Goal: Information Seeking & Learning: Learn about a topic

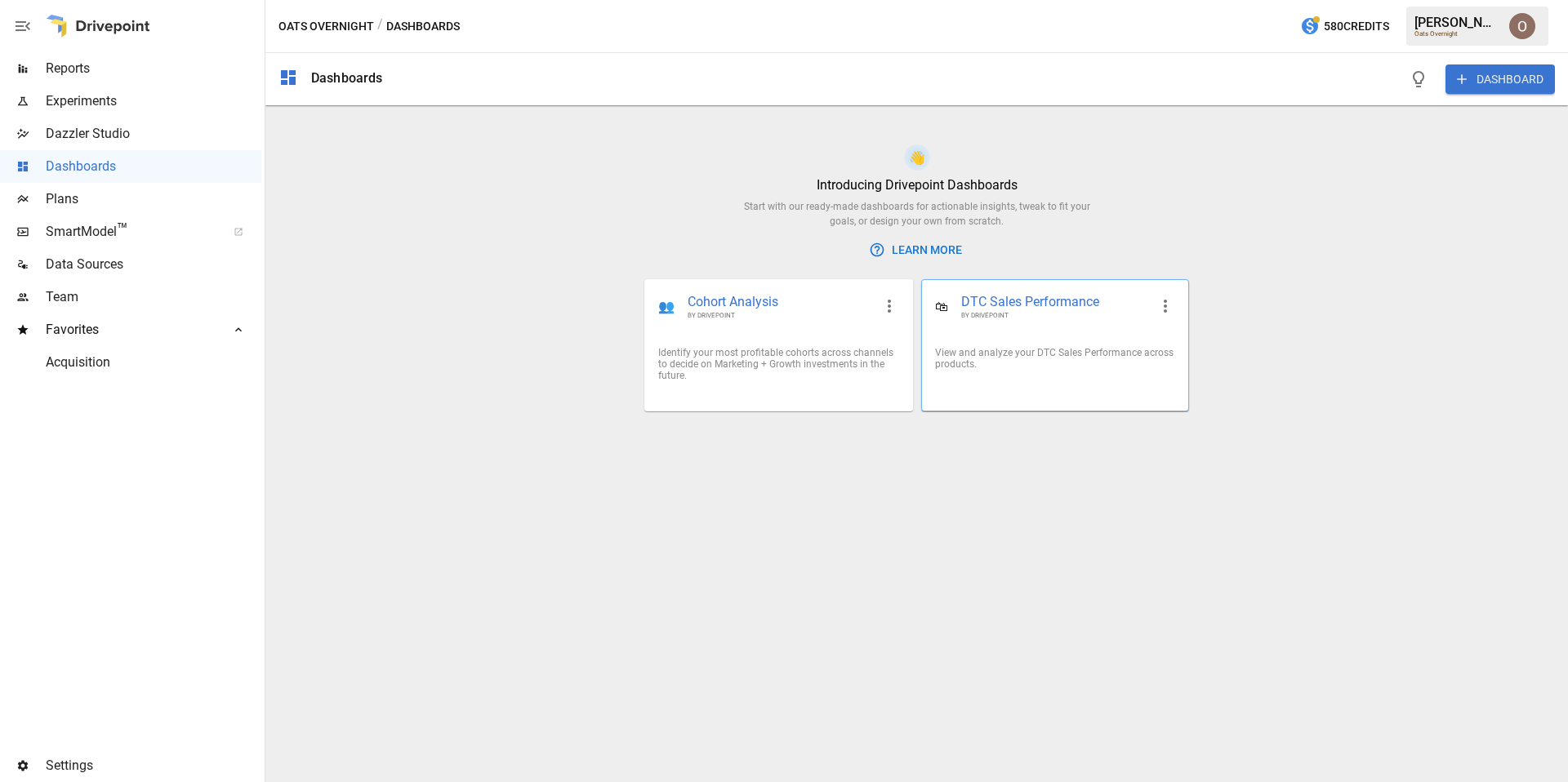
click at [1020, 337] on div "View and analyze your DTC Sales Performance across products." at bounding box center [1054, 358] width 266 height 49
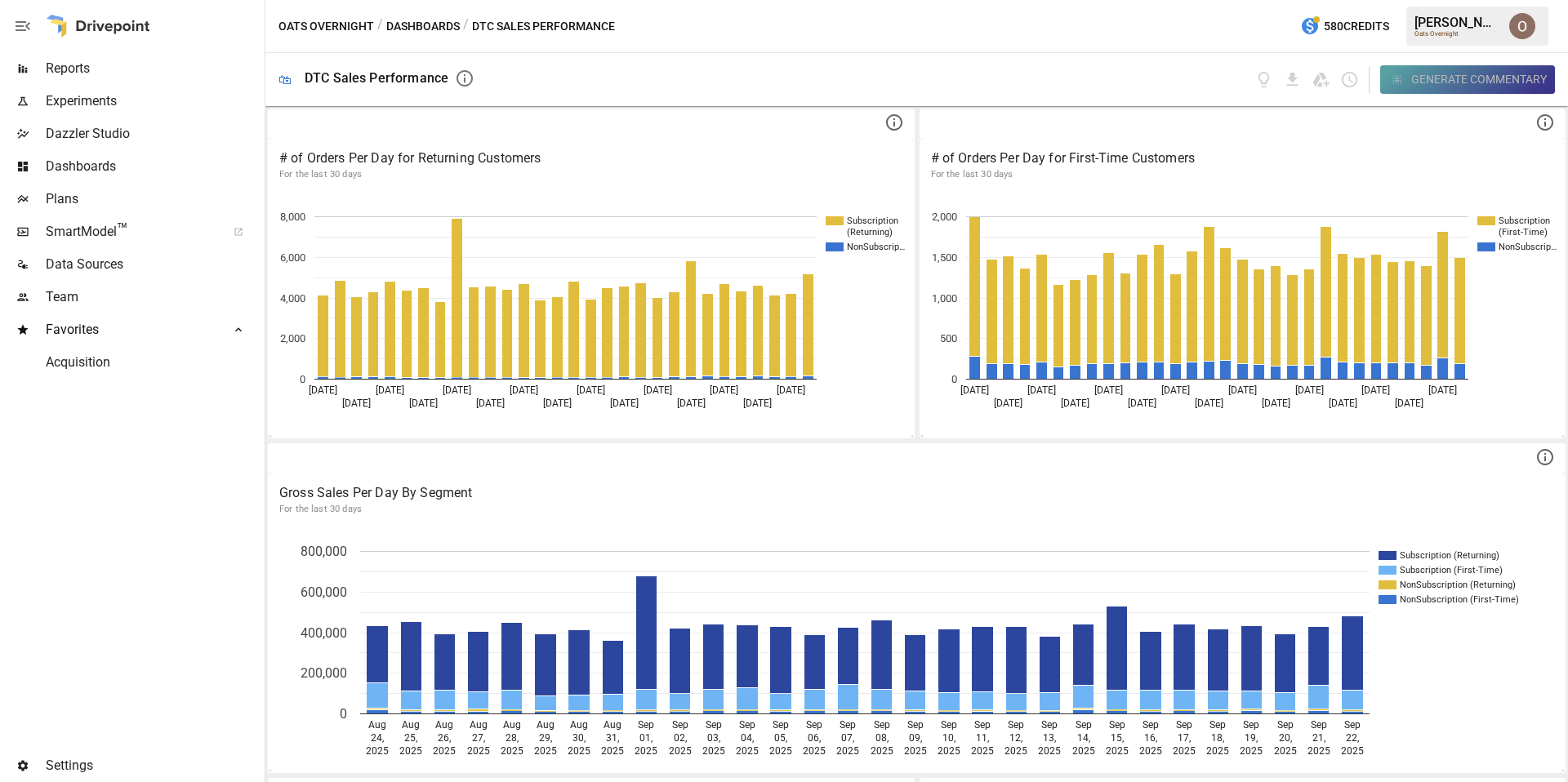
click at [1141, 78] on div "Generate Commentary" at bounding box center [1479, 80] width 136 height 21
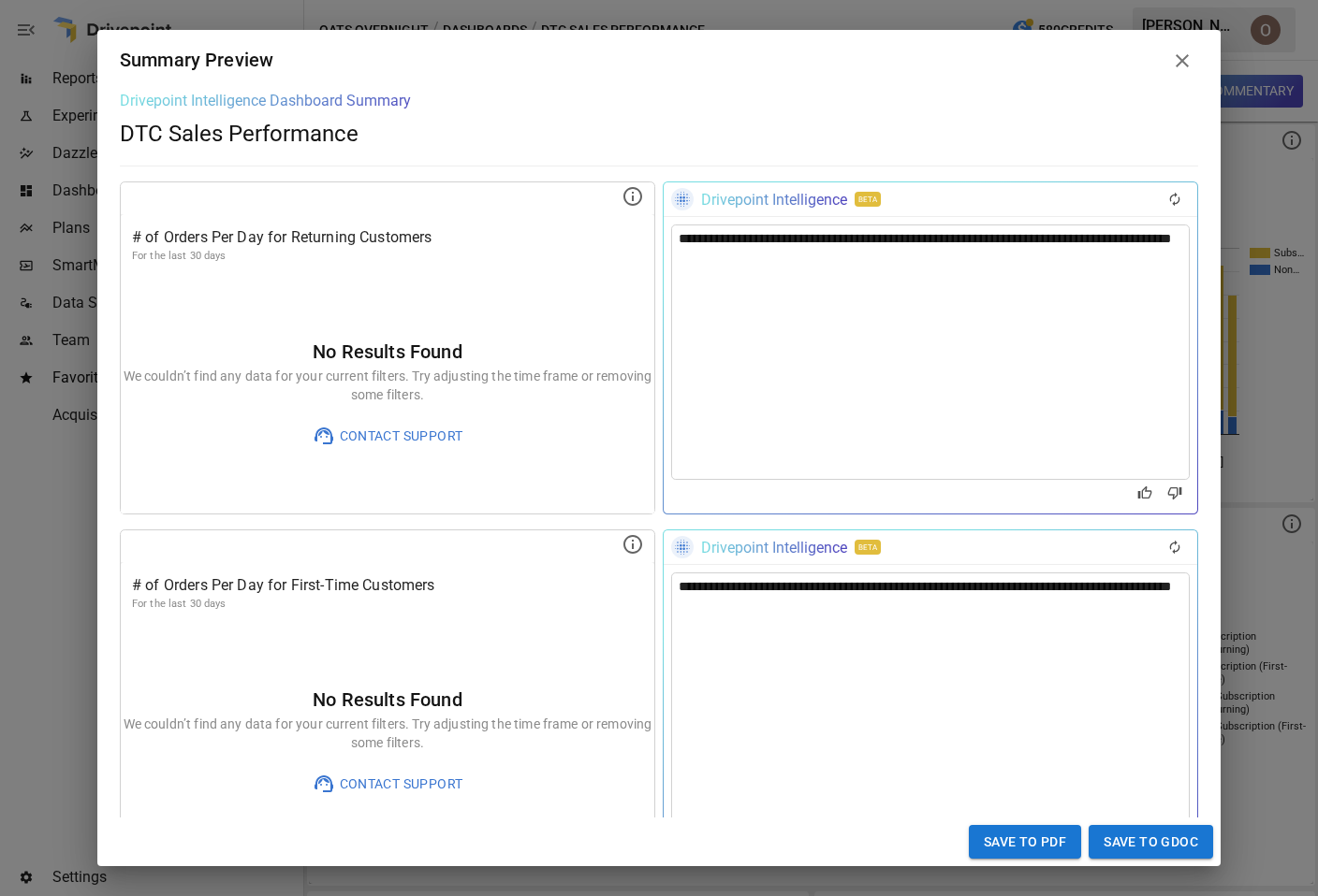
click at [1283, 469] on div "**********" at bounding box center [659, 448] width 1318 height 896
click at [1185, 68] on icon at bounding box center [1182, 61] width 23 height 23
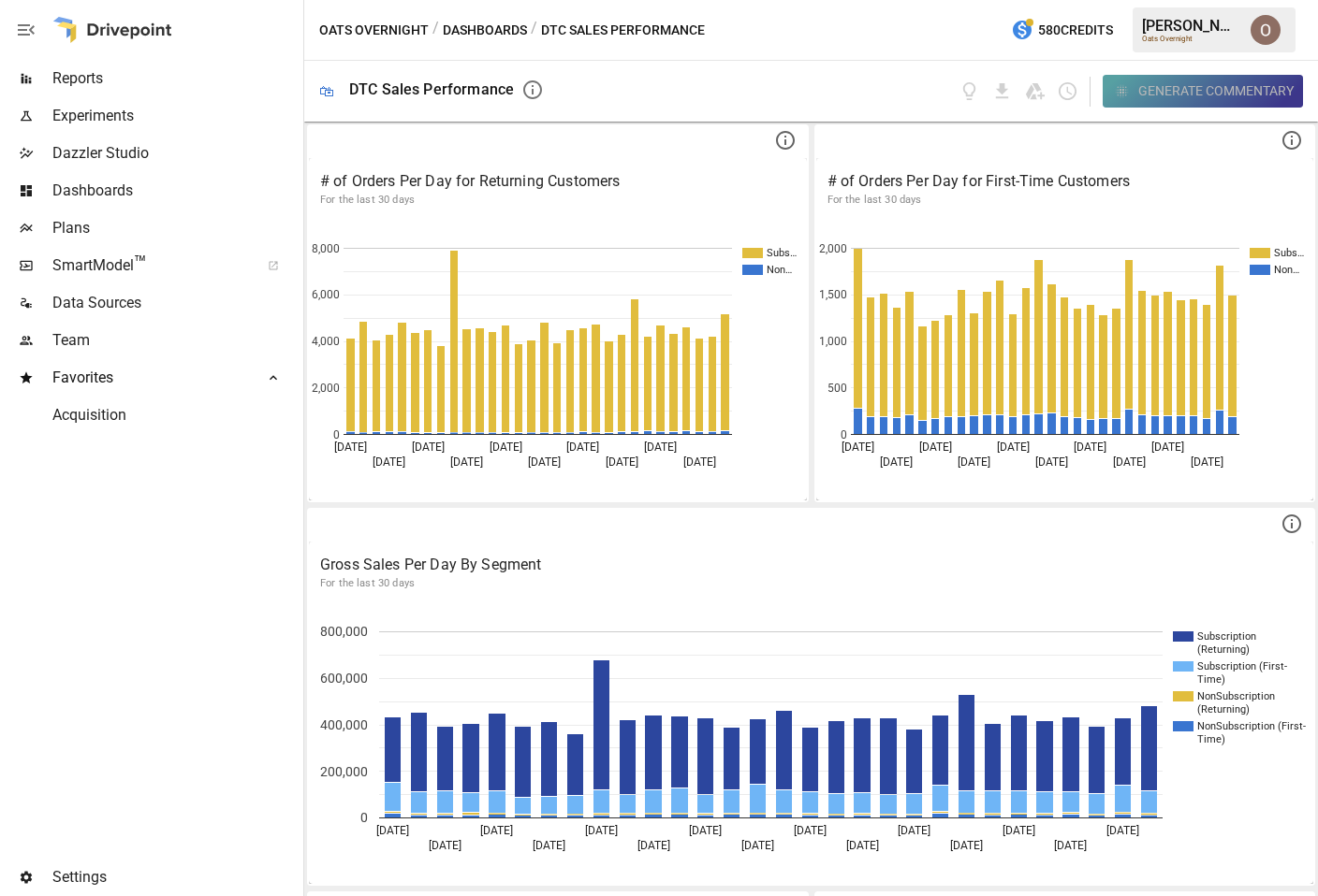
click at [1237, 95] on div "Generate Commentary" at bounding box center [1216, 91] width 156 height 24
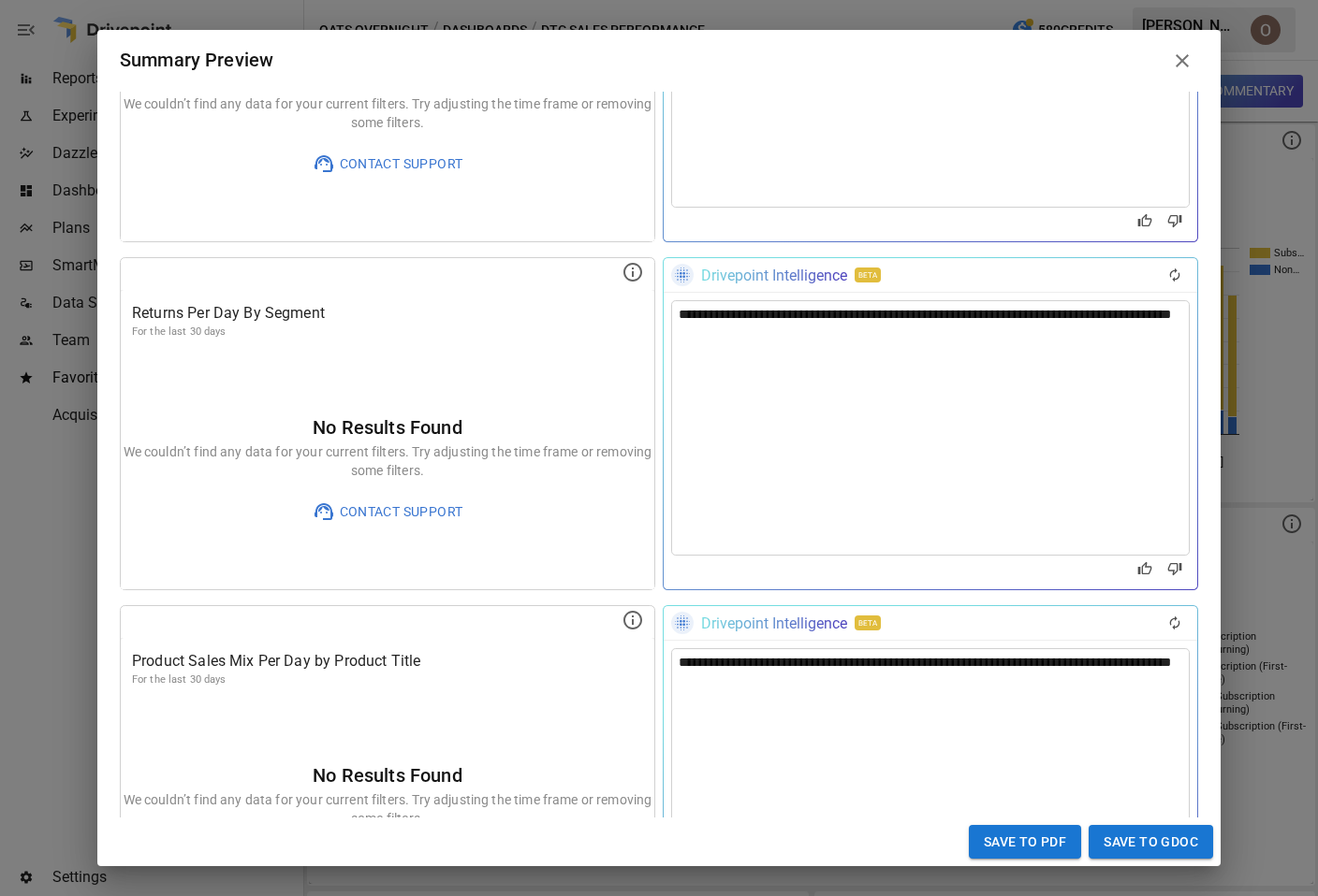
scroll to position [1456, 0]
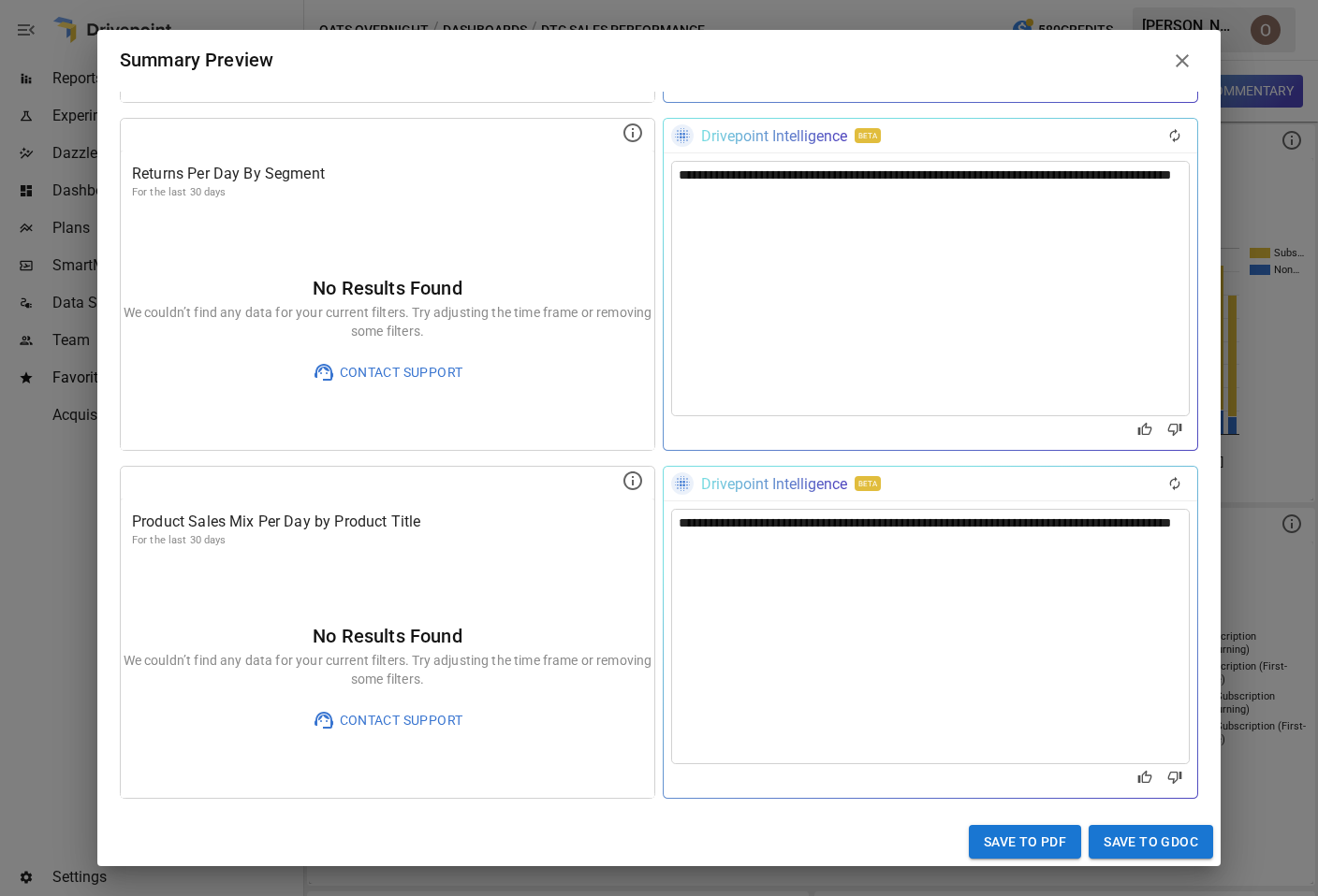
click at [1177, 57] on icon at bounding box center [1182, 61] width 23 height 23
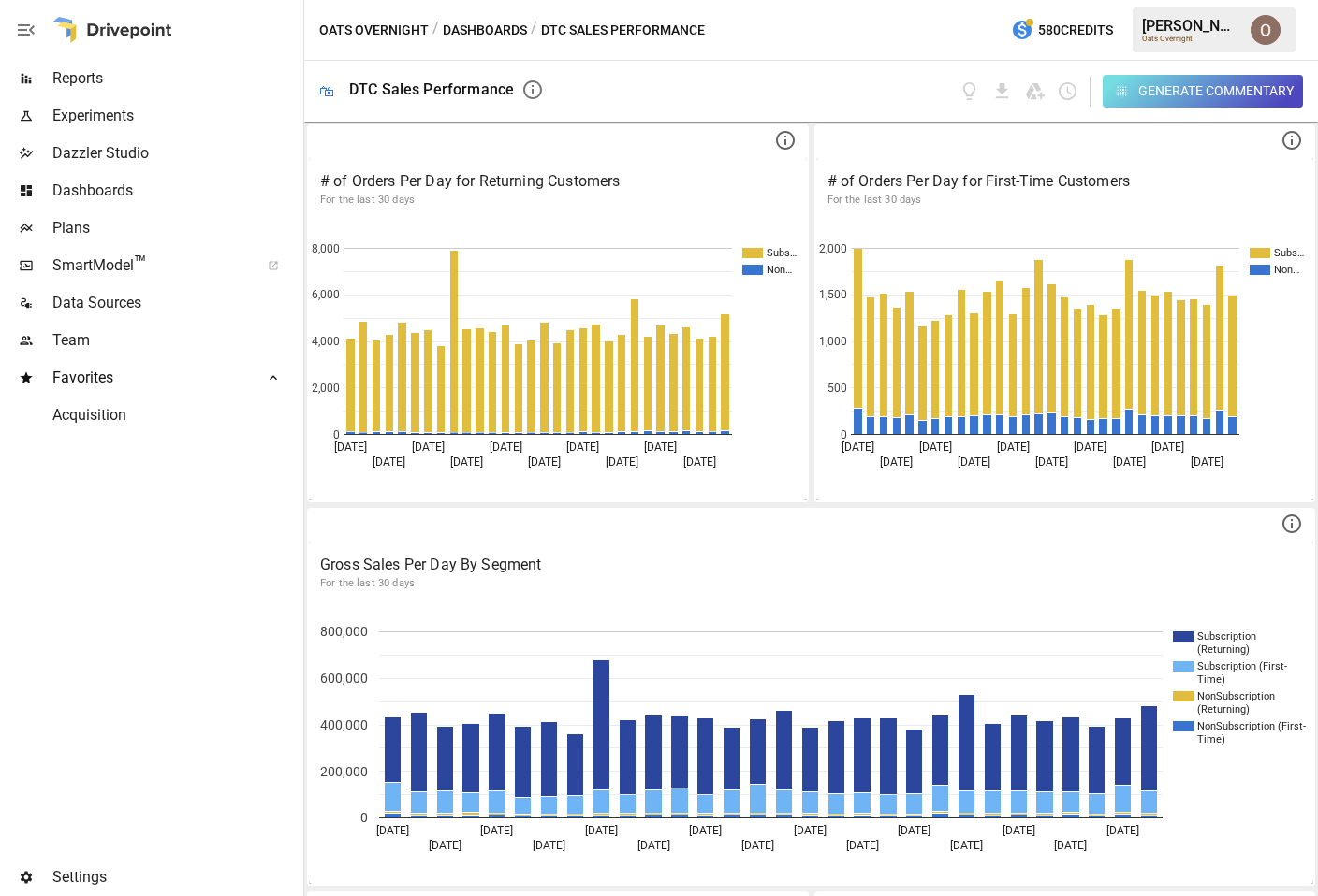
click at [476, 28] on button "Dashboards" at bounding box center [484, 30] width 85 height 24
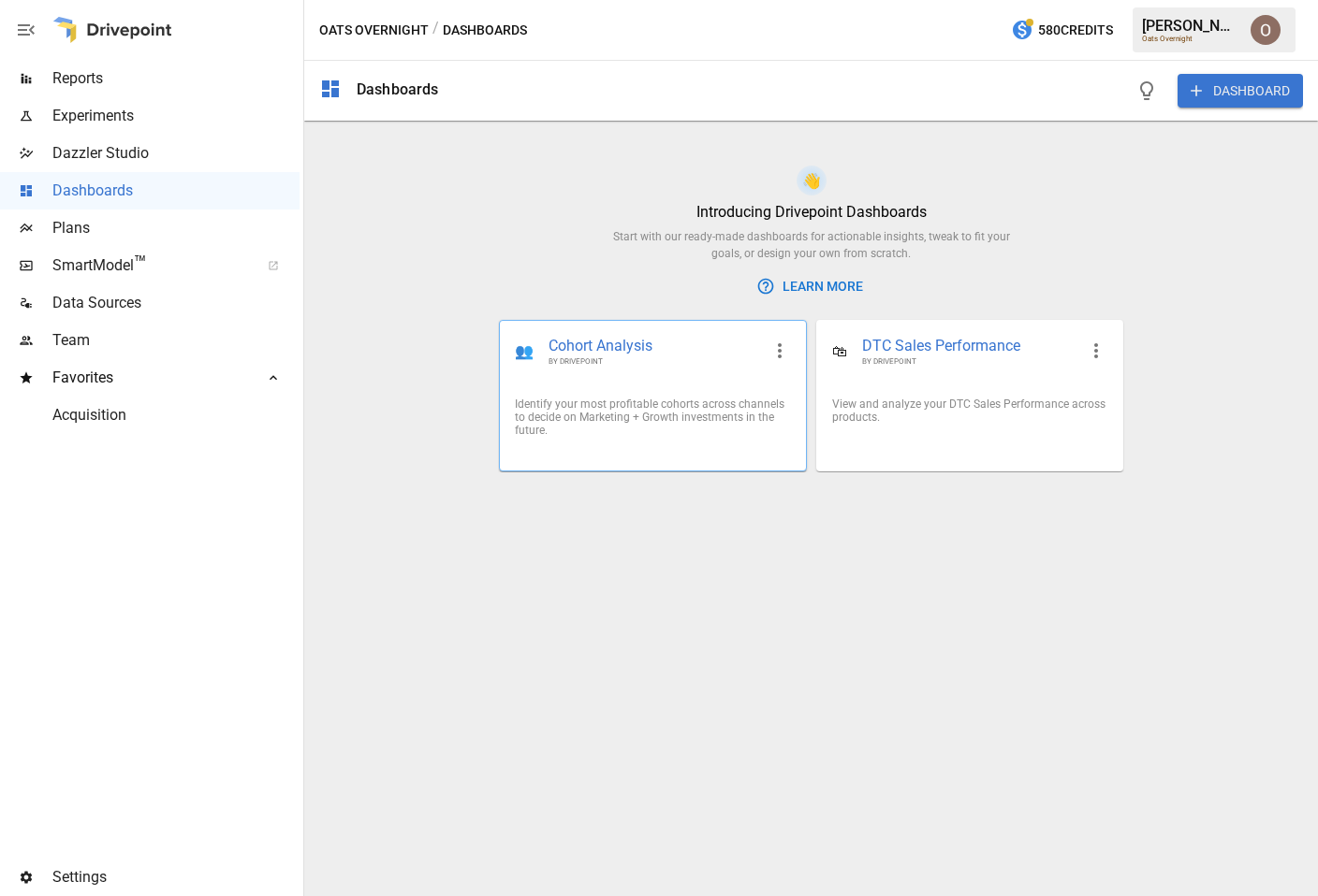
click at [678, 377] on div "👥 Cohort Analysis BY DRIVEPOINT" at bounding box center [651, 351] width 305 height 62
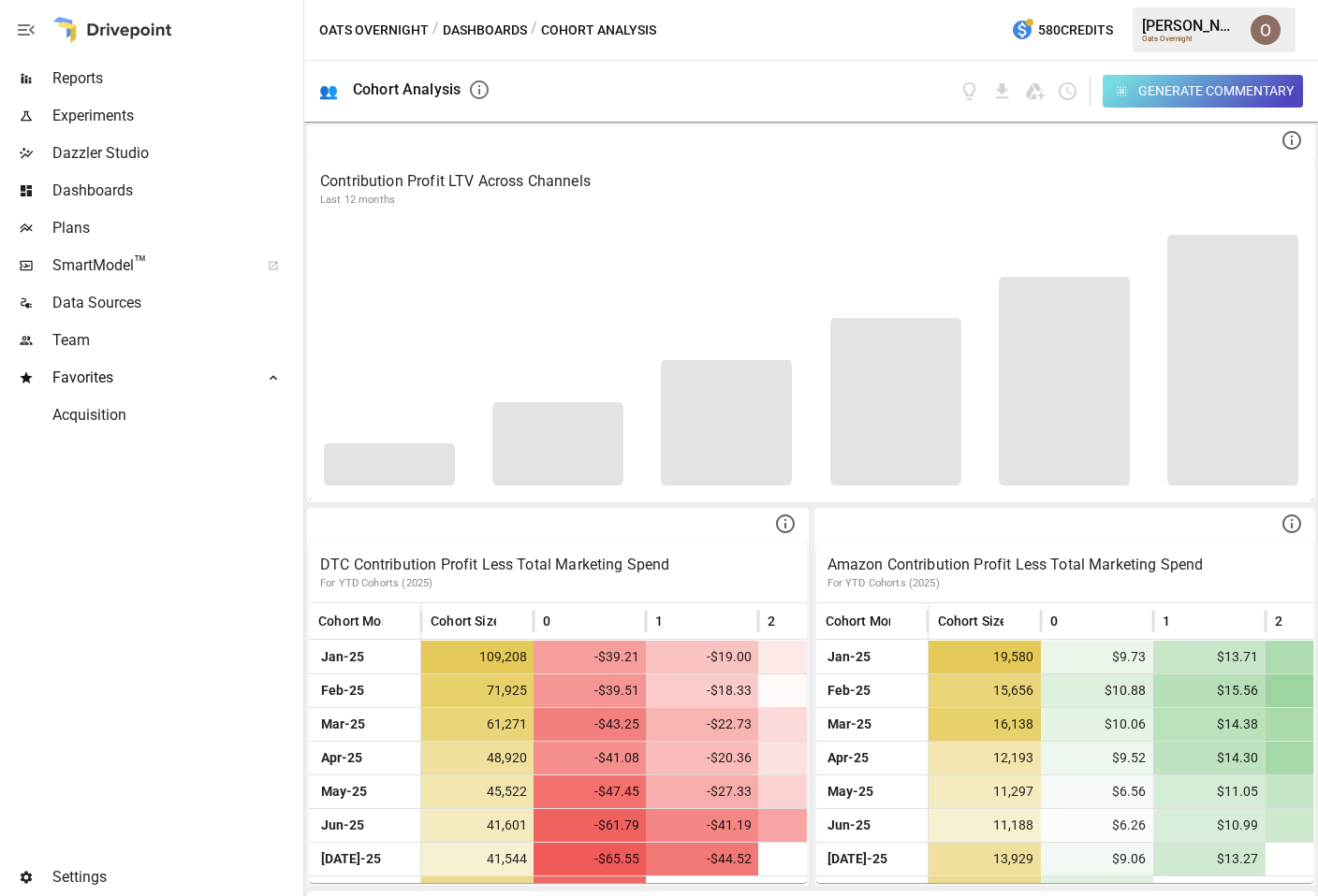
click at [1214, 91] on div "Generate Commentary" at bounding box center [1216, 91] width 156 height 24
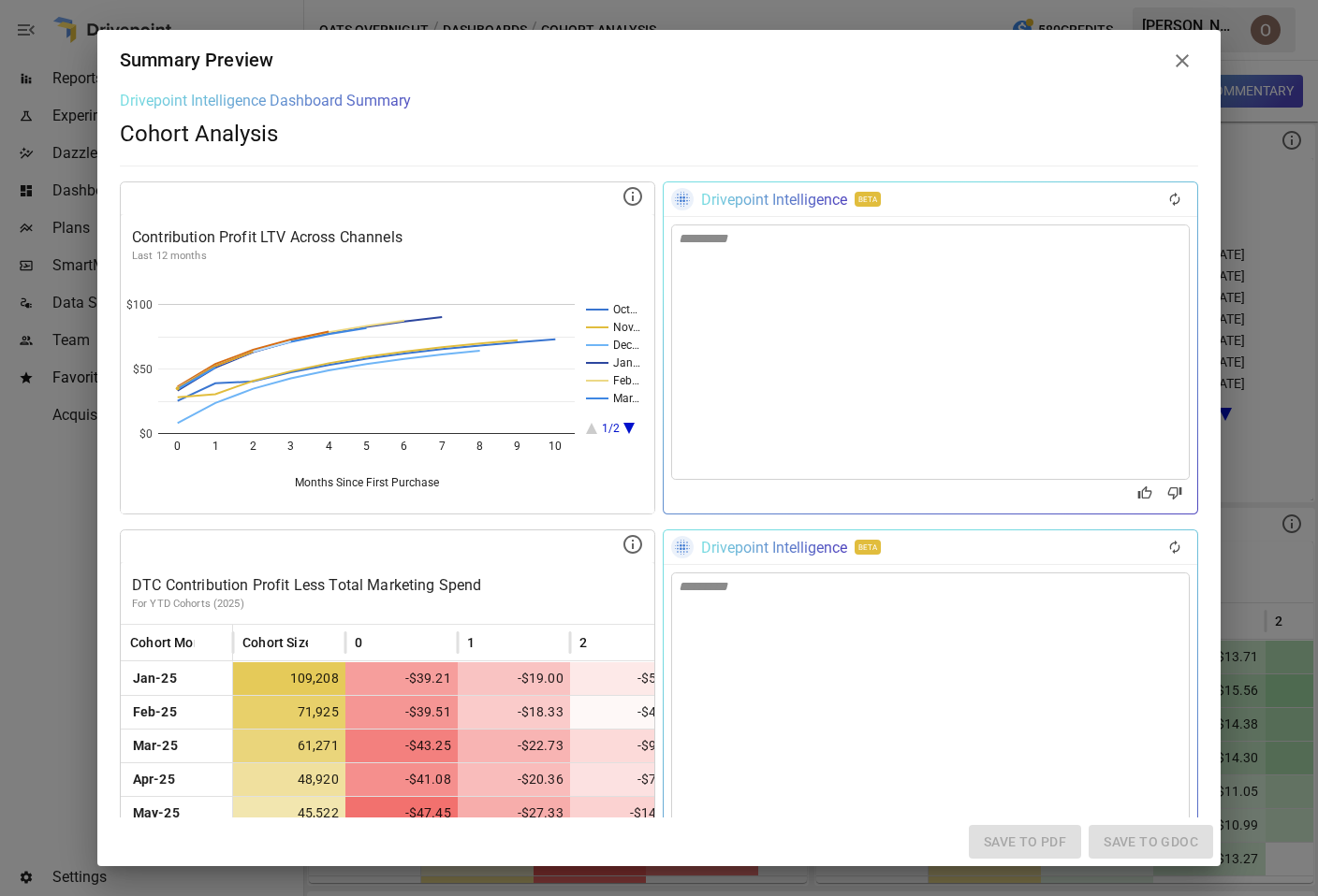
click at [1186, 59] on icon at bounding box center [1182, 61] width 23 height 23
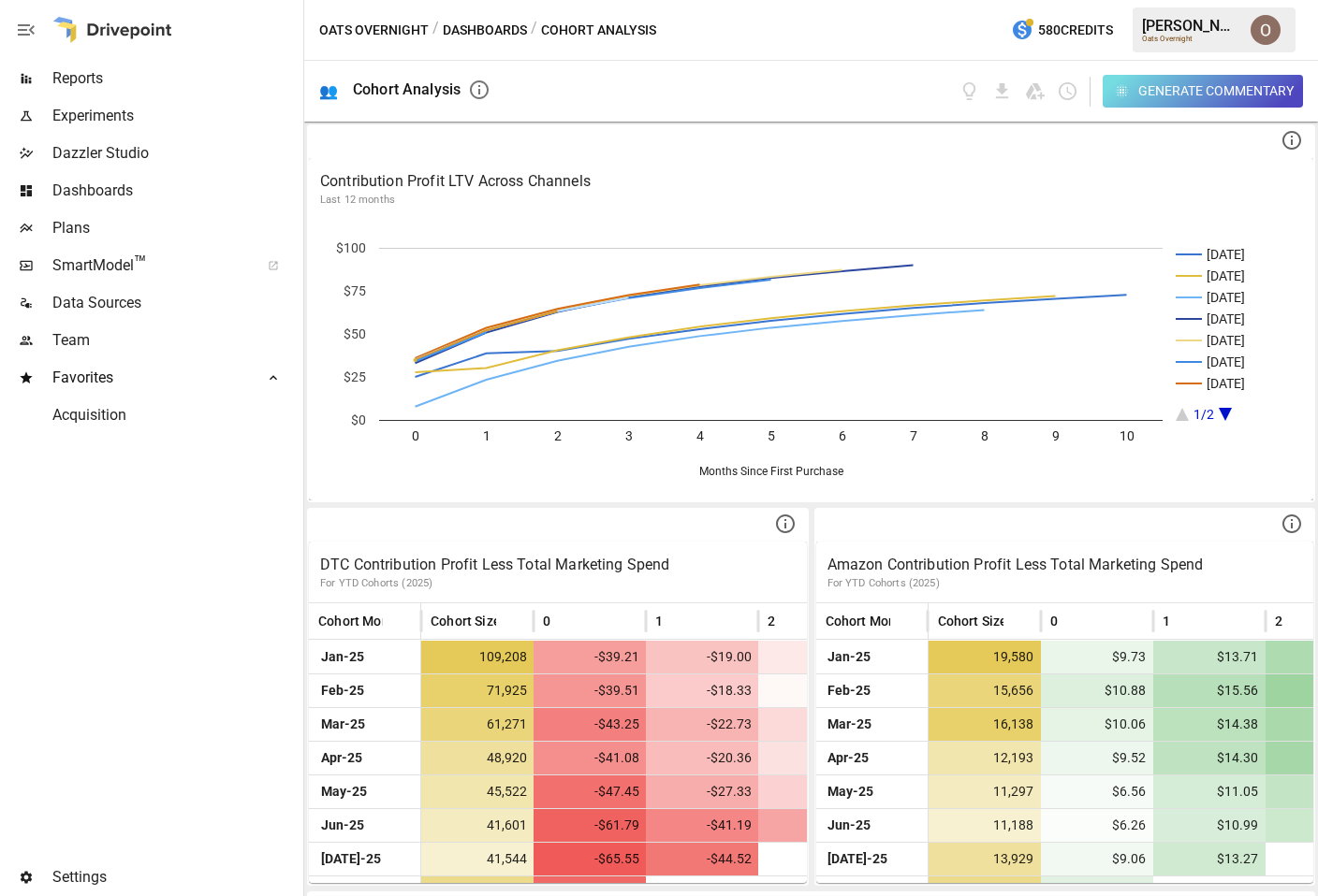
click at [468, 33] on button "Dashboards" at bounding box center [484, 30] width 85 height 24
